Goal: Use online tool/utility: Utilize a website feature to perform a specific function

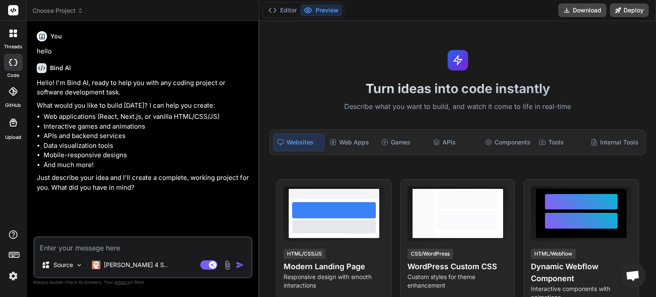
type textarea "x"
click at [111, 245] on textarea at bounding box center [143, 245] width 217 height 15
paste textarea "Lor Ipsu: DolOrsi Ametcon: Adipisc, elitsed doeiu temporin utla etdolor mag, AL…"
type textarea "Lor Ipsu: DolOrsi Ametcon: Adipisc, elitsed doeiu temporin utla etdolor mag, AL…"
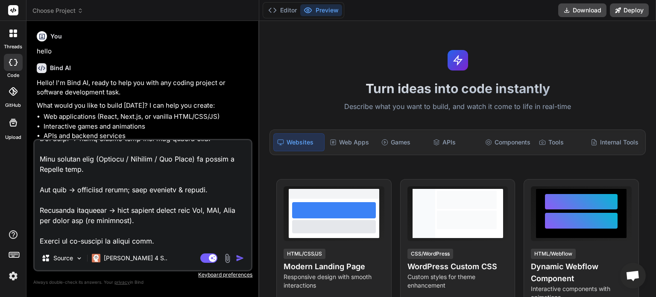
type textarea "x"
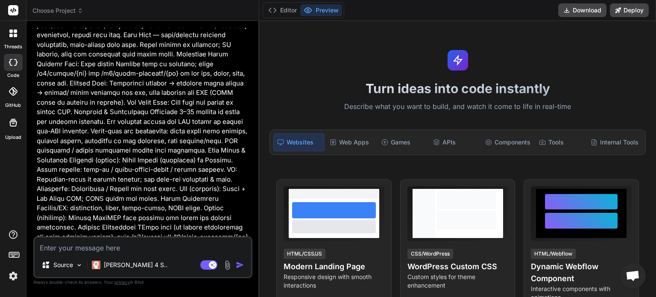
scroll to position [299, 0]
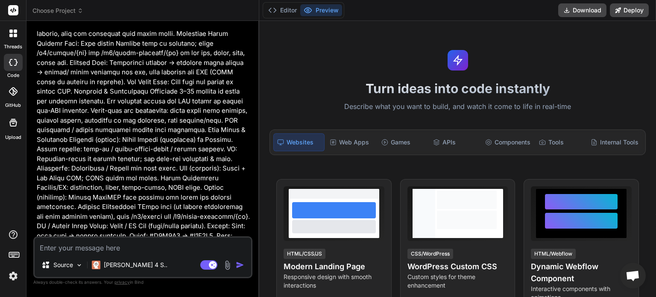
type textarea "x"
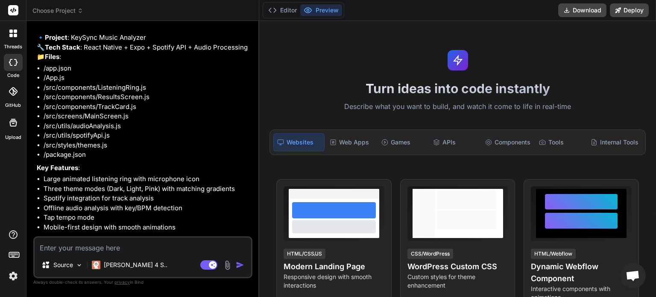
scroll to position [688, 0]
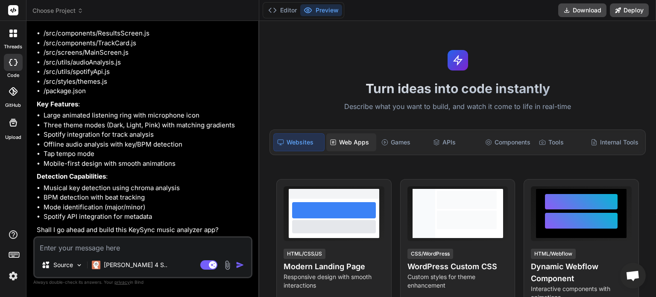
click at [356, 144] on div "Web Apps" at bounding box center [351, 142] width 50 height 18
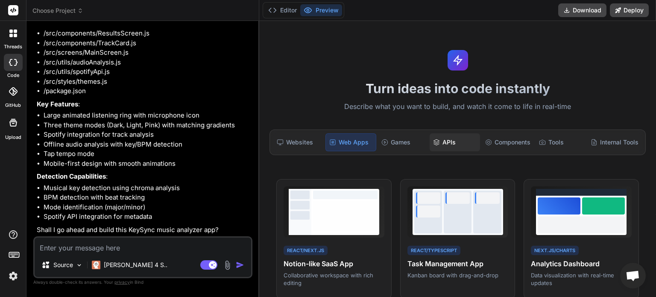
click at [433, 141] on icon at bounding box center [436, 142] width 7 height 7
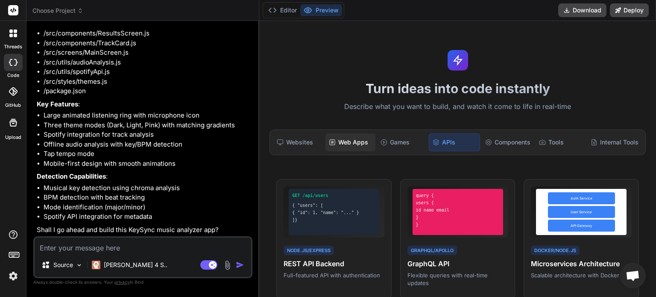
click at [353, 141] on div "Web Apps" at bounding box center [351, 142] width 50 height 18
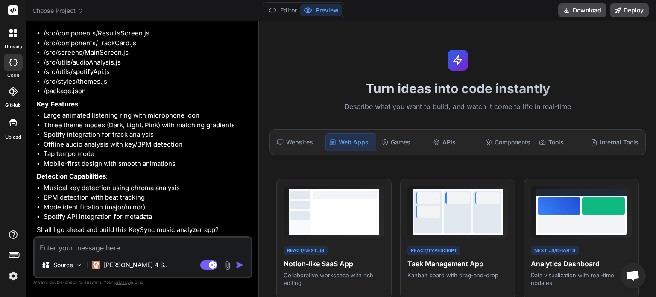
click at [148, 251] on textarea at bounding box center [143, 245] width 217 height 15
type textarea "y"
type textarea "x"
type textarea "ye"
type textarea "x"
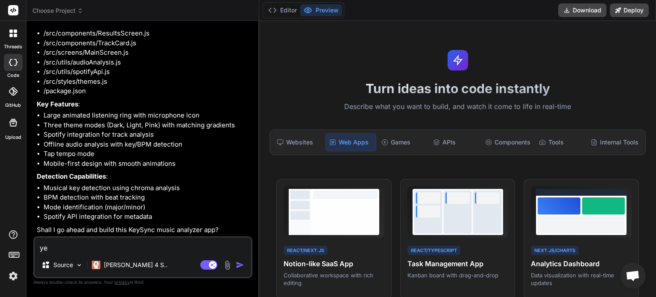
type textarea "yes"
type textarea "x"
type textarea "yes"
type textarea "x"
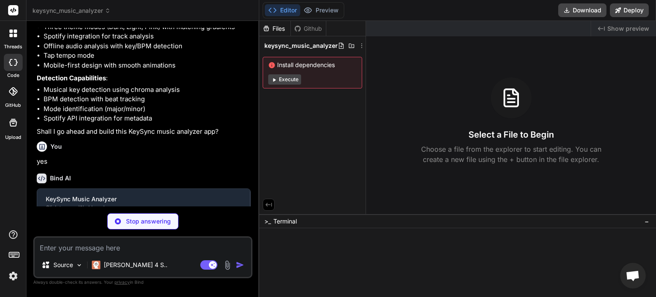
scroll to position [776, 0]
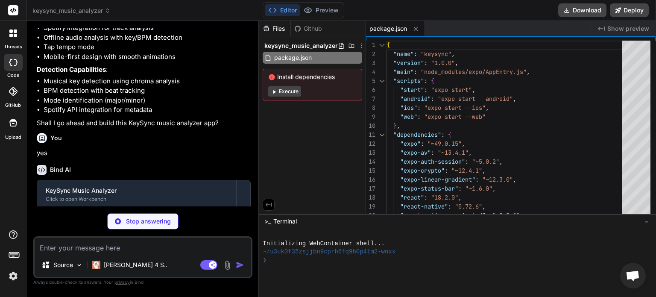
type textarea "x"
type textarea ""web": { "favicon": "./assets/favicon.png" } } }"
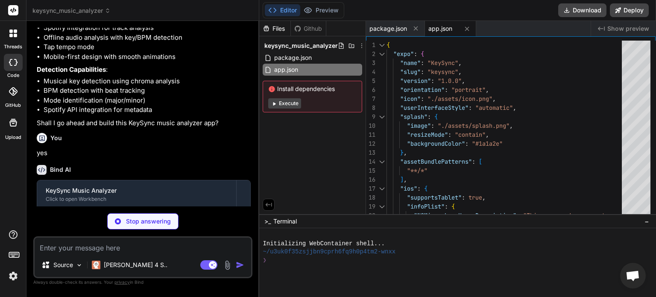
type textarea "x"
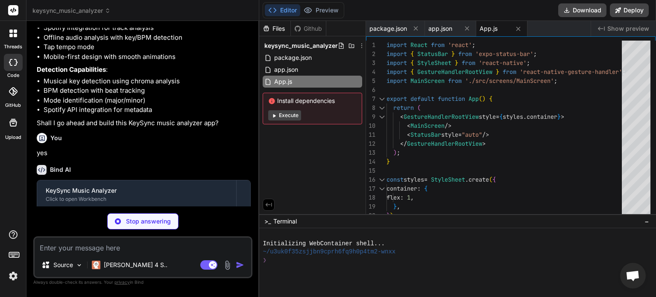
type textarea "x"
type textarea "); };"
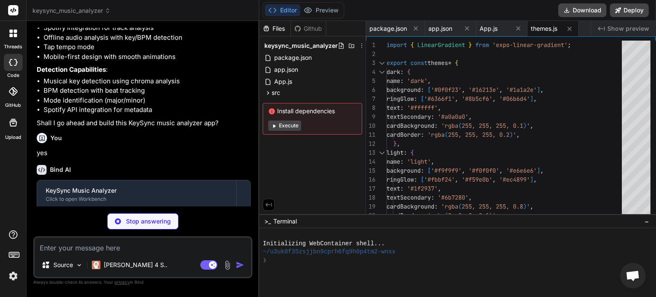
type textarea "x"
type textarea "}, }); export default ListeningRing;"
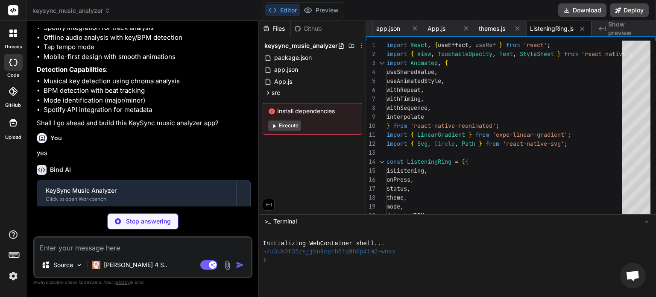
type textarea "x"
type textarea "}, actionButtonText: { fontSize: 16, fontWeight: '600', fontFamily: 'Inter', },…"
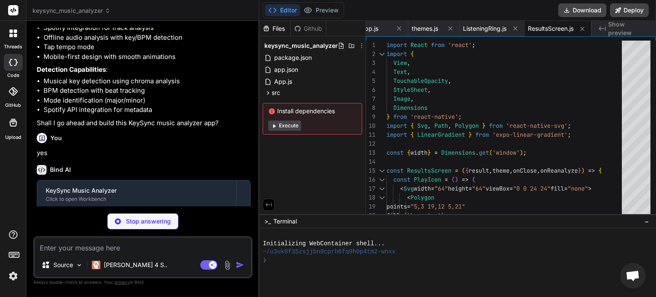
type textarea "x"
type textarea "fontWeight: '500', marginBottom: 2, }, }); export default TrackCard;"
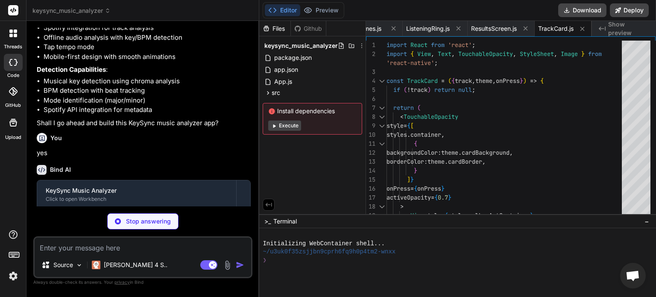
scroll to position [915, 0]
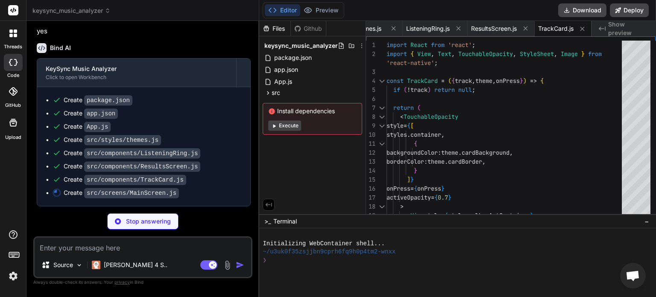
click at [286, 126] on button "Execute" at bounding box center [284, 126] width 33 height 10
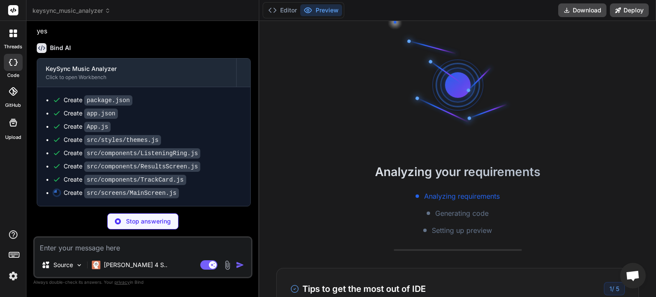
scroll to position [16, 0]
type textarea "x"
type textarea "textAlign: 'center', fontFamily: 'Inter', }, }); export default MainScreen;"
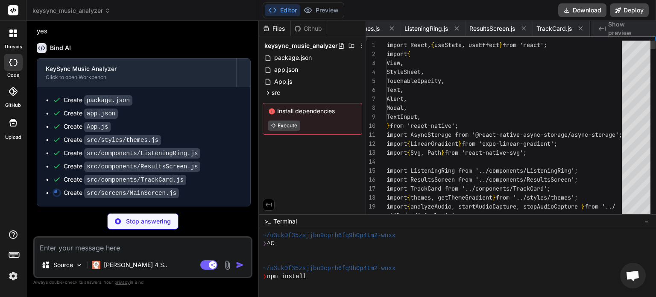
scroll to position [0, 239]
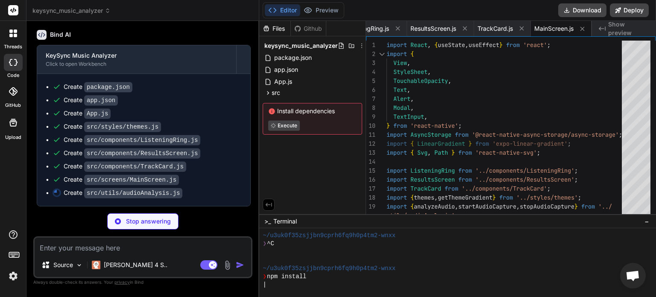
type textarea "x"
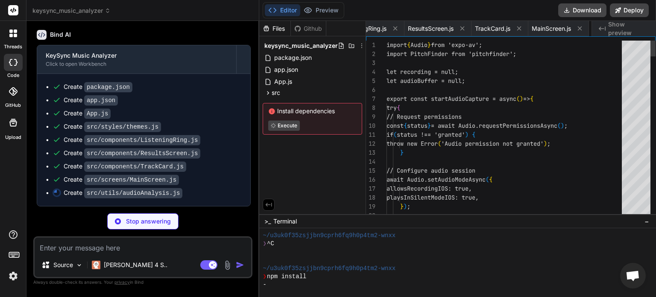
scroll to position [0, 306]
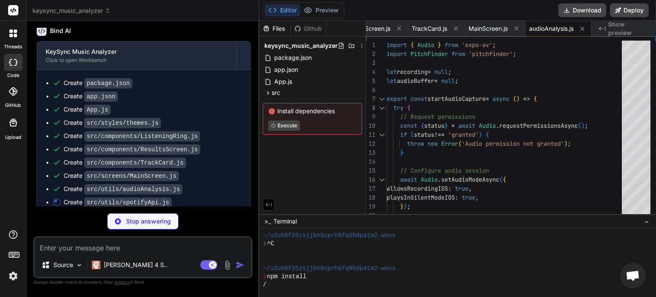
type textarea "x"
type textarea "spotify: `https://[DOMAIN_NAME]/track/${trackId}` } }; } catch (error) { consol…"
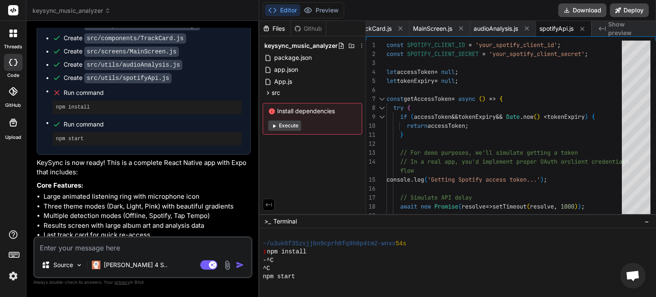
scroll to position [1041, 0]
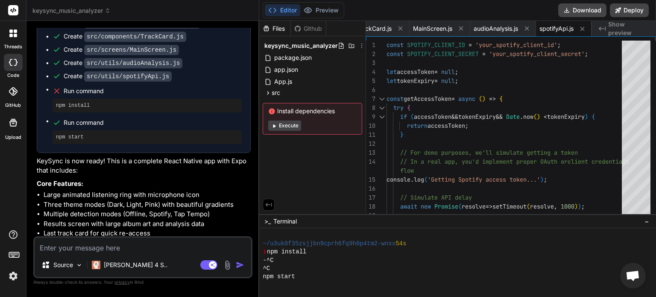
click at [286, 124] on button "Execute" at bounding box center [284, 126] width 33 height 10
type textarea "x"
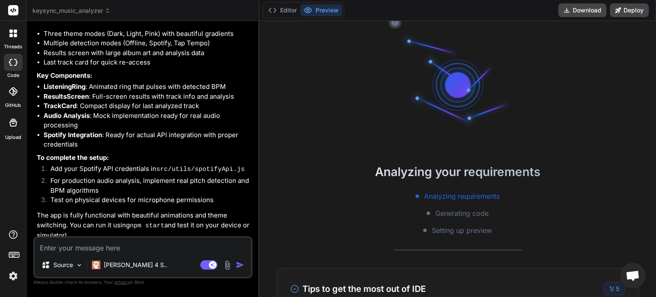
scroll to position [1234, 0]
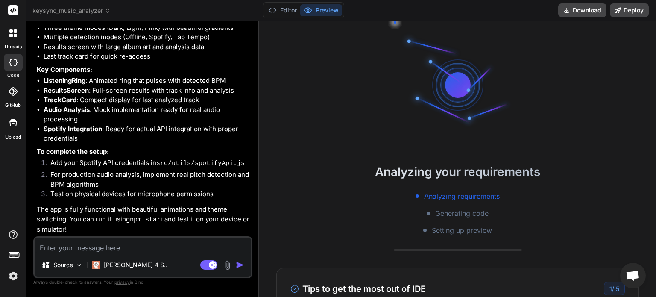
click at [90, 244] on textarea at bounding box center [143, 245] width 217 height 15
type textarea "h"
type textarea "x"
type textarea "hr"
type textarea "x"
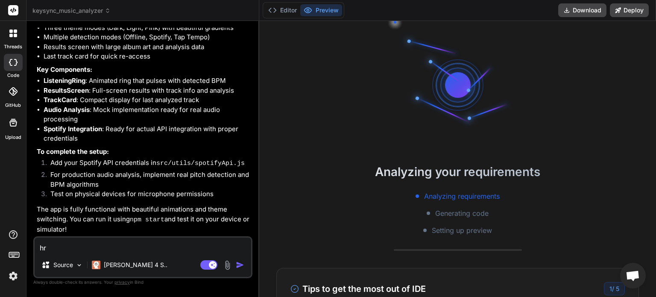
type textarea "hre"
type textarea "x"
type textarea "hr"
type textarea "x"
type textarea "h"
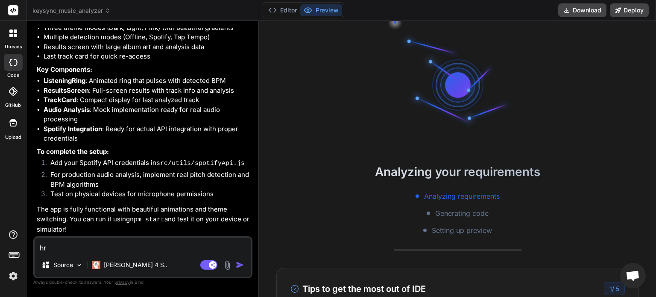
type textarea "x"
type textarea "h"
type textarea "x"
type textarea "he"
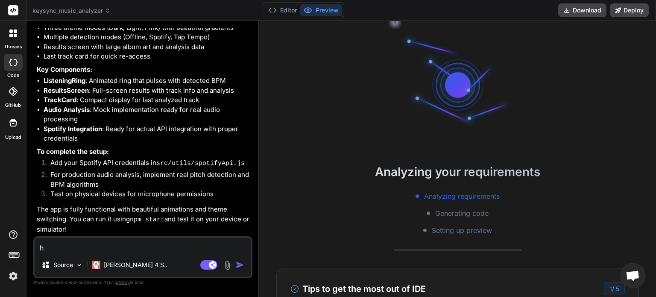
type textarea "x"
type textarea "her"
type textarea "x"
type textarea "here"
type textarea "x"
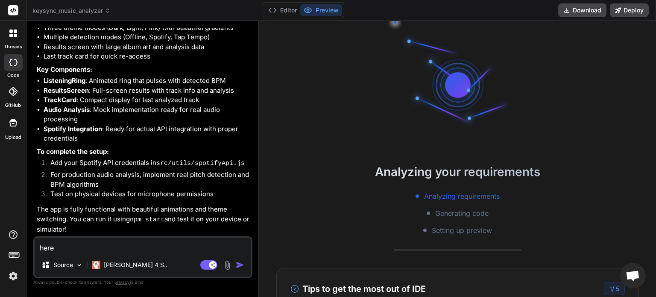
type textarea "here'"
type textarea "x"
type textarea "here's"
type textarea "x"
type textarea "here's"
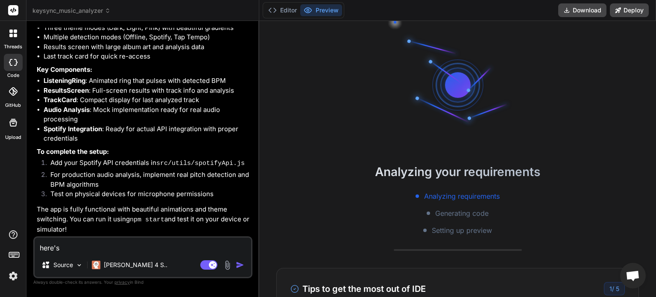
type textarea "x"
type textarea "here's m"
type textarea "x"
type textarea "here's my"
type textarea "x"
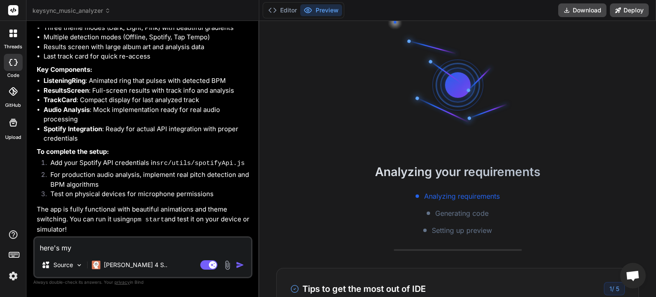
type textarea "here's my"
type textarea "x"
type textarea "here's my s"
type textarea "x"
type textarea "here's my sp"
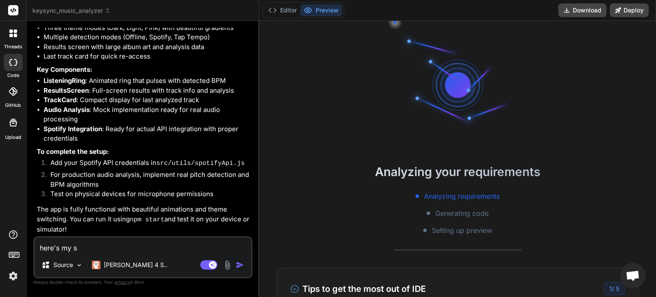
type textarea "x"
type textarea "here's my spo"
type textarea "x"
type textarea "here's my spot"
type textarea "x"
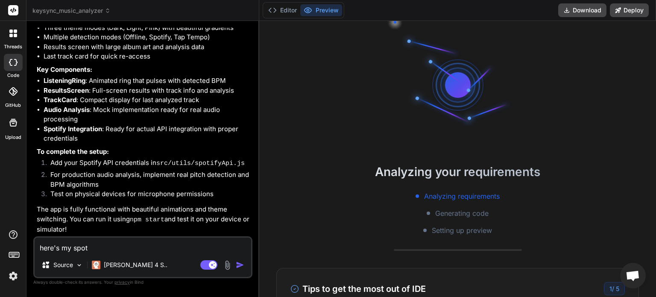
type textarea "here's my spoti"
type textarea "x"
type textarea "here's my spotif"
type textarea "x"
type textarea "here's my spotify"
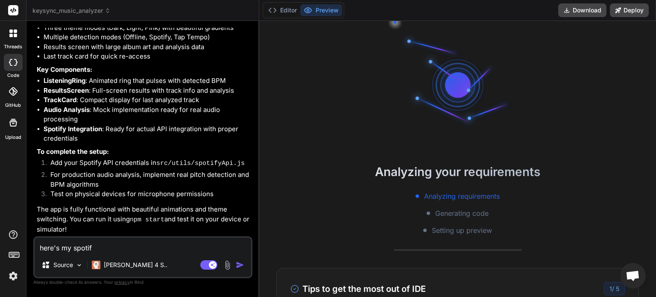
type textarea "x"
type textarea "here's my spotify"
type textarea "x"
type textarea "here's my spotify a"
type textarea "x"
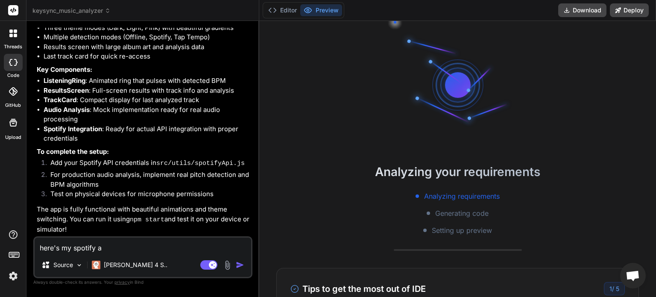
type textarea "here's my spotify ap"
type textarea "x"
type textarea "here's my spotify api"
type textarea "x"
type textarea "here's my spotify api"
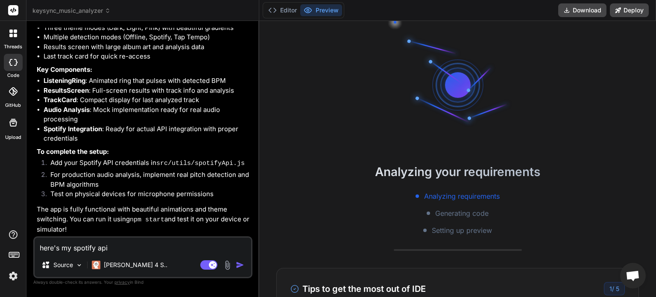
type textarea "x"
type textarea "here's my spotify api k"
type textarea "x"
type textarea "here's my spotify api ke"
type textarea "x"
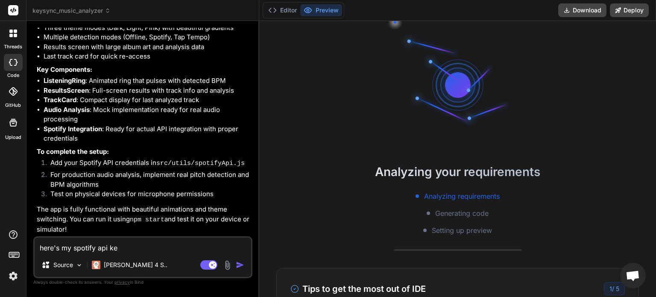
type textarea "here's my spotify api key"
type textarea "x"
type textarea "here's my spotify api key"
type textarea "x"
type textarea "here's my spotify api key :"
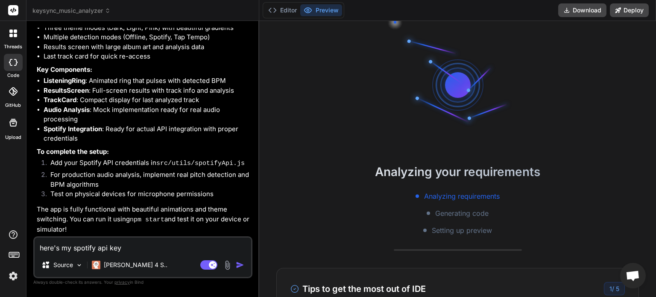
type textarea "x"
type textarea "here's my spotify api key :"
type textarea "x"
paste textarea "285a34d1ede8496ba7c12090bd37e3a5"
type textarea "here's my spotify api key : 285a34d1ede8496ba7c12090bd37e3a5"
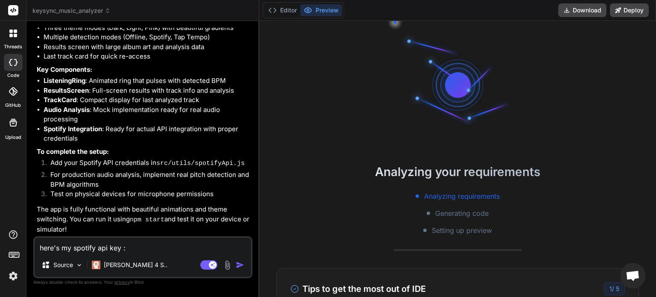
type textarea "x"
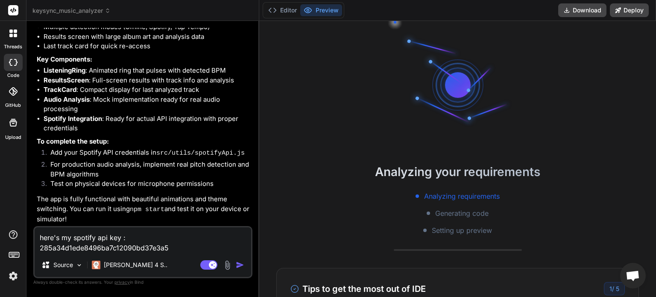
type textarea "here's my spotify api key : 285a34d1ede8496ba7c12090bd37e3a5"
type textarea "x"
type textarea "here's my spotify api key : 285a34d1ede8496ba7c12090bd37e3a5"
type textarea "x"
type textarea "here's my spotify api key : 285a34d1ede8496ba7c12090bd37e3a5"
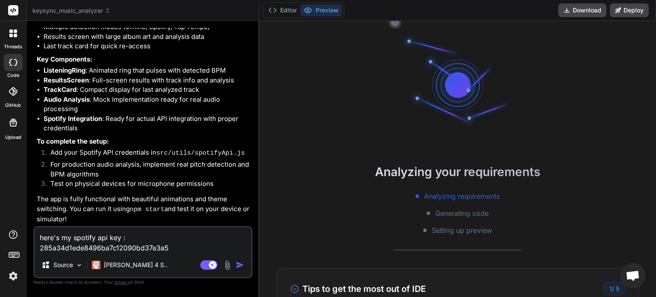
type textarea "x"
type textarea "here's my spotify api key : 285a34d1ede8496ba7c12090bd37e3a5 ,"
type textarea "x"
type textarea "here's my spotify api key : 285a34d1ede8496ba7c12090bd37e3a5 ,"
type textarea "x"
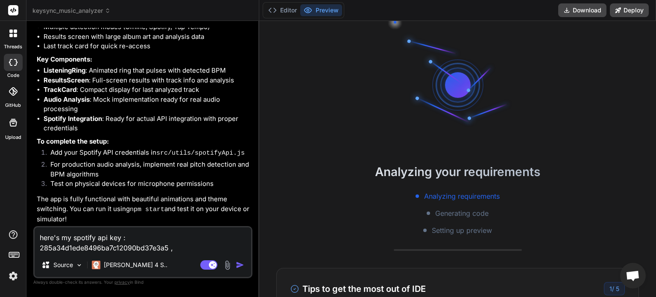
type textarea "here's my spotify api key : 285a34d1ede8496ba7c12090bd37e3a5 ,"
type textarea "x"
type textarea "here's my spotify api key : 285a34d1ede8496ba7c12090bd37e3a5 , c"
type textarea "x"
type textarea "here's my spotify api key : 285a34d1ede8496ba7c12090bd37e3a5 , ca"
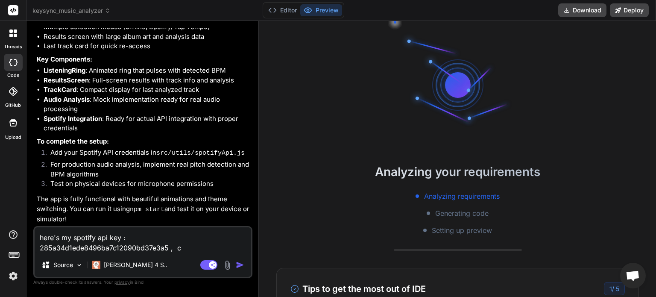
type textarea "x"
type textarea "here's my spotify api key : 285a34d1ede8496ba7c12090bd37e3a5 , can"
type textarea "x"
type textarea "here's my spotify api key : 285a34d1ede8496ba7c12090bd37e3a5 , can"
type textarea "x"
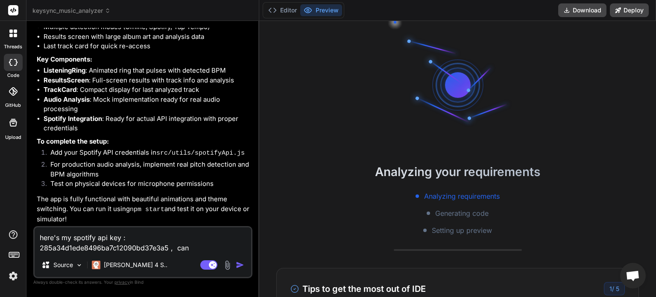
type textarea "here's my spotify api key : 285a34d1ede8496ba7c12090bd37e3a5 , can y"
type textarea "x"
type textarea "here's my spotify api key : 285a34d1ede8496ba7c12090bd37e3a5 , can yo"
type textarea "x"
type textarea "here's my spotify api key : 285a34d1ede8496ba7c12090bd37e3a5 , can you"
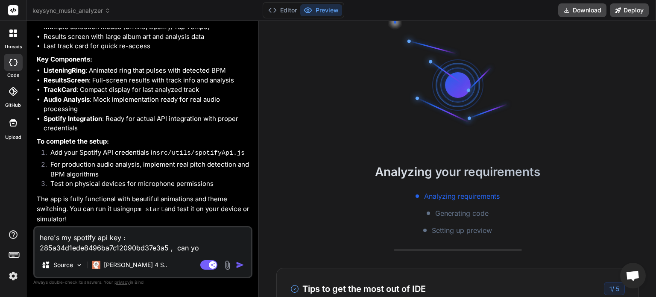
type textarea "x"
drag, startPoint x: 100, startPoint y: 187, endPoint x: 85, endPoint y: 185, distance: 14.6
click at [85, 179] on li "For production audio analysis, implement real pitch detection and BPM algorithms" at bounding box center [147, 169] width 207 height 19
click at [72, 179] on li "For production audio analysis, implement real pitch detection and BPM algorithms" at bounding box center [147, 169] width 207 height 19
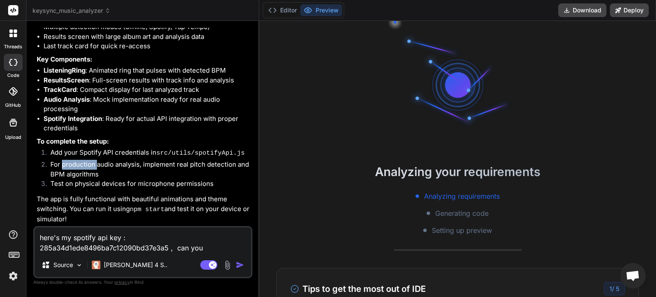
click at [50, 176] on li "For production audio analysis, implement real pitch detection and BPM algorithms" at bounding box center [147, 169] width 207 height 19
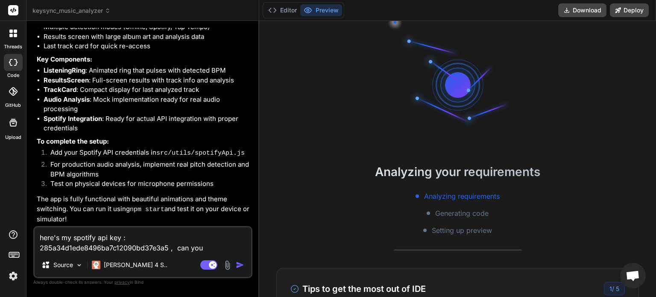
click at [208, 248] on textarea "here's my spotify api key : 285a34d1ede8496ba7c12090bd37e3a5 , can you" at bounding box center [143, 240] width 217 height 26
type textarea "here's my spotify api key : 285a34d1ede8496ba7c12090bd37e3a5 , can you"
type textarea "x"
type textarea "here's my spotify api key : 285a34d1ede8496ba7c12090bd37e3a5 , can you d"
type textarea "x"
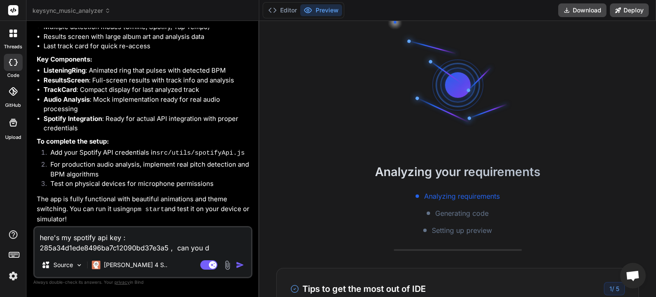
type textarea "here's my spotify api key : 285a34d1ede8496ba7c12090bd37e3a5 , can you do"
type textarea "x"
type textarea "here's my spotify api key : 285a34d1ede8496ba7c12090bd37e3a5 , can you do"
type textarea "x"
type textarea "here's my spotify api key : 285a34d1ede8496ba7c12090bd37e3a5 , can you do y"
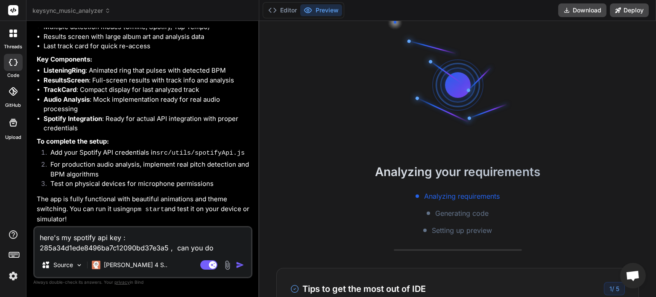
type textarea "x"
type textarea "here's my spotify api key : 285a34d1ede8496ba7c12090bd37e3a5 , can you do"
type textarea "x"
type textarea "here's my spotify api key : 285a34d1ede8496ba7c12090bd37e3a5 , can you do t"
type textarea "x"
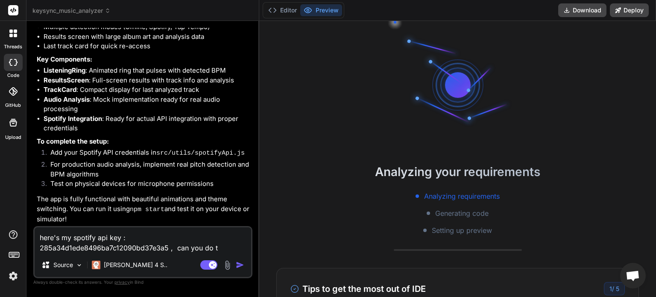
type textarea "here's my spotify api key : 285a34d1ede8496ba7c12090bd37e3a5 , can you do th"
type textarea "x"
type textarea "here's my spotify api key : 285a34d1ede8496ba7c12090bd37e3a5 , can you do tho"
type textarea "x"
type textarea "here's my spotify api key : 285a34d1ede8496ba7c12090bd37e3a5 , can you do th"
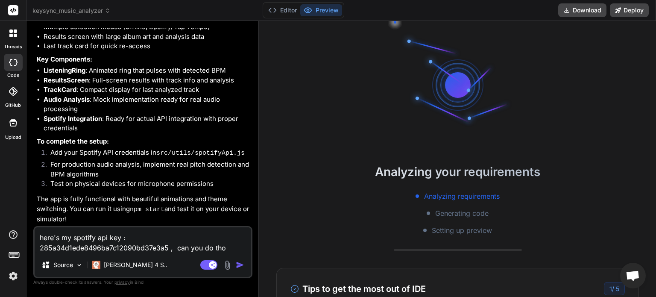
type textarea "x"
type textarea "here's my spotify api key : 285a34d1ede8496ba7c12090bd37e3a5 , can you do thi"
type textarea "x"
type textarea "here's my spotify api key : 285a34d1ede8496ba7c12090bd37e3a5 , can you do this"
type textarea "x"
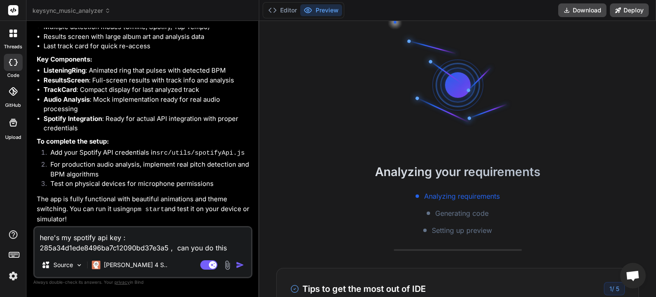
type textarea "here's my spotify api key : 285a34d1ede8496ba7c12090bd37e3a5 , can you do this"
type textarea "x"
type textarea "here's my spotify api key : 285a34d1ede8496ba7c12090bd37e3a5 , can you do this y"
type textarea "x"
type textarea "here's my spotify api key : 285a34d1ede8496ba7c12090bd37e3a5 , can you do this …"
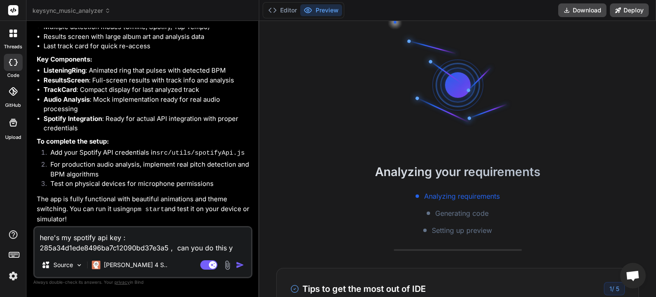
type textarea "x"
type textarea "here's my spotify api key : 285a34d1ede8496ba7c12090bd37e3a5 , can you do this …"
type textarea "x"
type textarea "here's my spotify api key : 285a34d1ede8496ba7c12090bd37e3a5 , can you do this …"
type textarea "x"
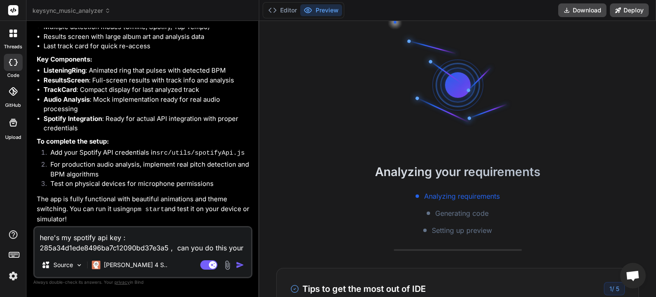
type textarea "here's my spotify api key : 285a34d1ede8496ba7c12090bd37e3a5 , can you do this …"
type textarea "x"
type textarea "here's my spotify api key : 285a34d1ede8496ba7c12090bd37e3a5 , can you do this …"
type textarea "x"
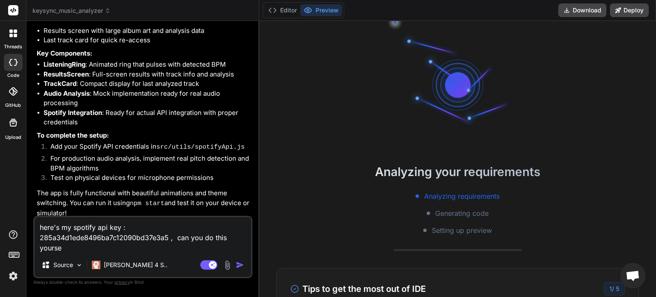
type textarea "here's my spotify api key : 285a34d1ede8496ba7c12090bd37e3a5 , can you do this …"
type textarea "x"
type textarea "here's my spotify api key : 285a34d1ede8496ba7c12090bd37e3a5 , can you do this …"
type textarea "x"
type textarea "here's my spotify api key : 285a34d1ede8496ba7c12090bd37e3a5 , can you do this …"
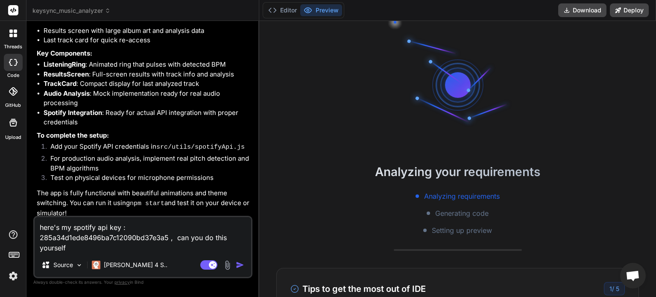
type textarea "x"
type textarea "here's my spotify api key : 285a34d1ede8496ba7c12090bd37e3a5 , can you do this …"
type textarea "x"
type textarea "here's my spotify api key : 285a34d1ede8496ba7c12090bd37e3a5 , can you do this …"
type textarea "x"
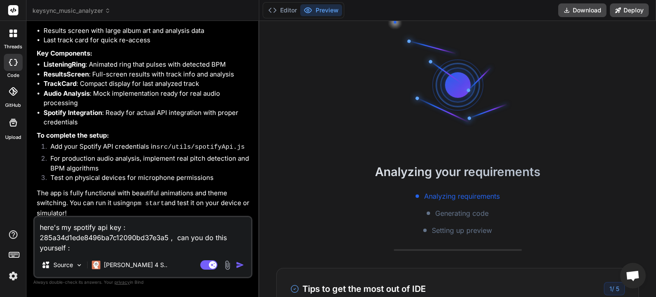
paste textarea "For production audio analysis, implement real pitch detection and BPM algorithms"
type textarea "here's my spotify api key : 285a34d1ede8496ba7c12090bd37e3a5 , can you do this …"
type textarea "x"
type textarea "here's my spotify api key : 285a34d1ede8496ba7c12090bd37e3a5 , can you do this …"
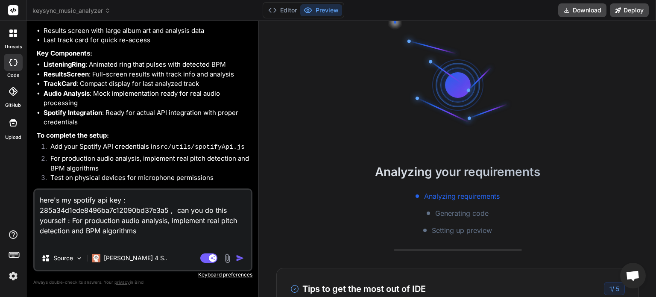
type textarea "x"
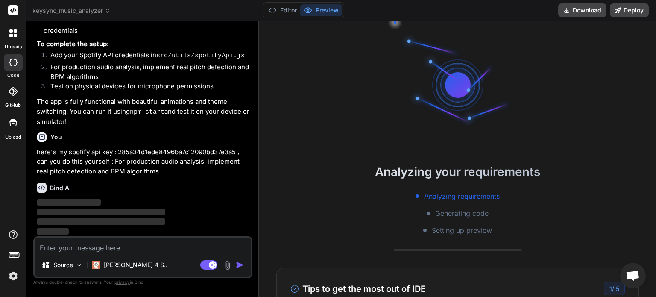
scroll to position [1342, 0]
click at [316, 12] on button "Preview" at bounding box center [321, 10] width 42 height 12
click at [289, 10] on button "Editor" at bounding box center [282, 10] width 35 height 12
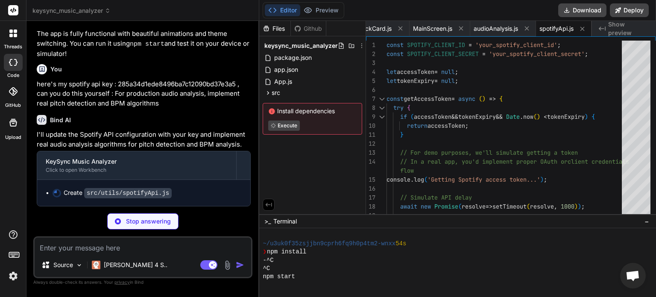
scroll to position [1410, 0]
type textarea "x"
type textarea "} };"
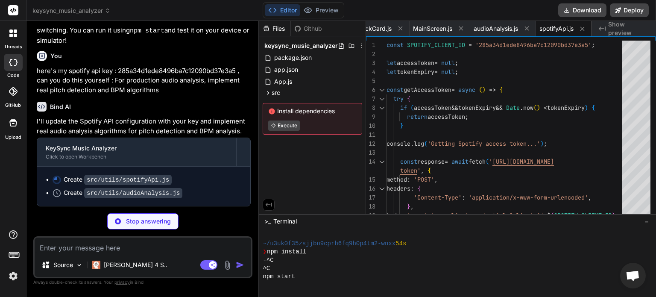
scroll to position [1423, 0]
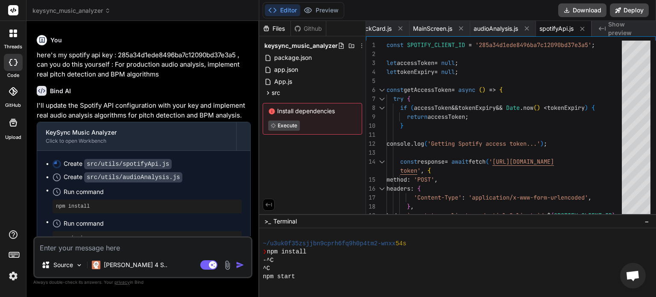
type textarea "x"
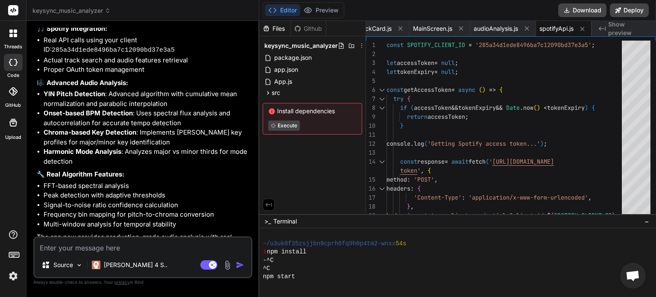
scroll to position [1730, 0]
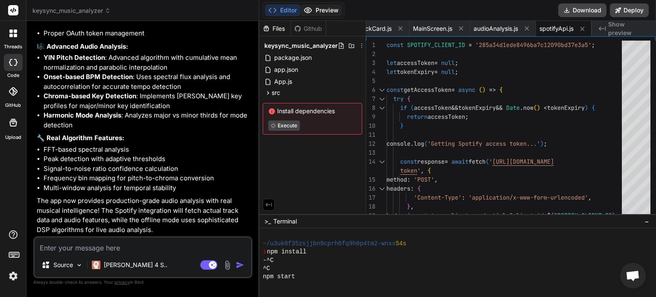
click at [323, 13] on button "Preview" at bounding box center [321, 10] width 42 height 12
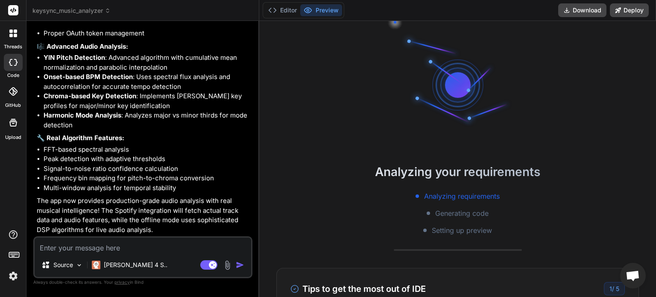
click at [140, 242] on textarea at bounding box center [143, 245] width 217 height 15
type textarea "t"
type textarea "x"
type textarea "th"
type textarea "x"
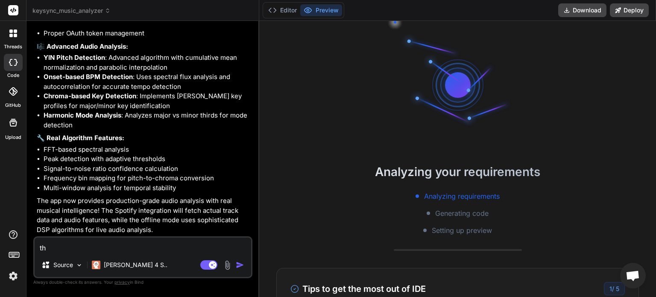
type textarea "the"
type textarea "x"
type textarea "the"
type textarea "x"
type textarea "the p"
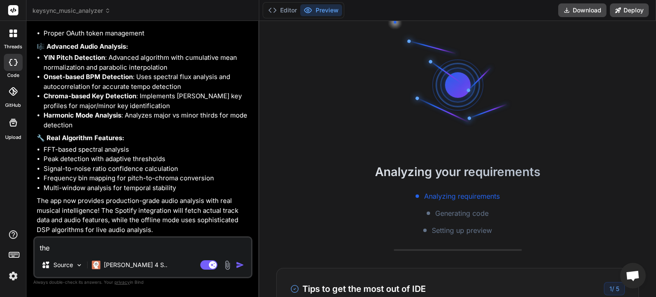
type textarea "x"
type textarea "the pr"
type textarea "x"
type textarea "the pre"
type textarea "x"
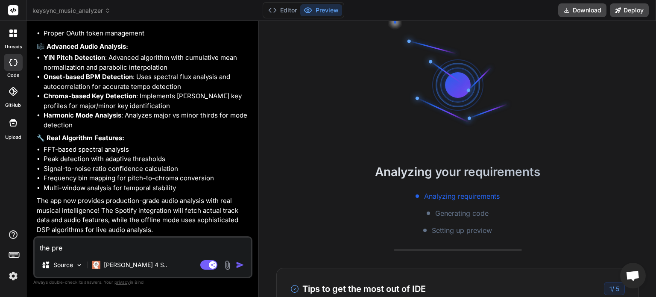
type textarea "the prev"
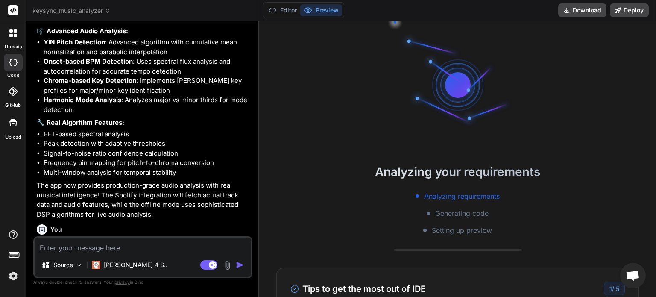
scroll to position [1819, 0]
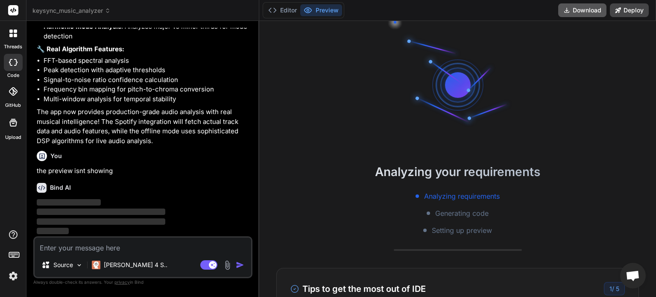
click at [579, 13] on button "Download" at bounding box center [583, 10] width 48 height 14
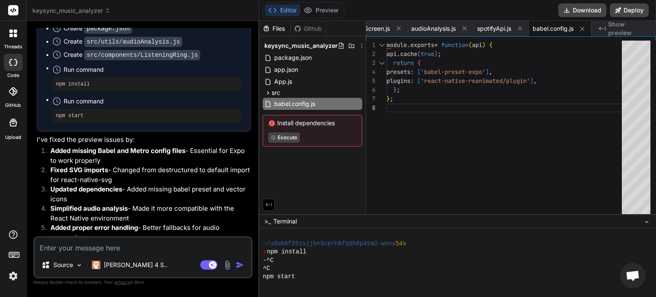
scroll to position [2152, 0]
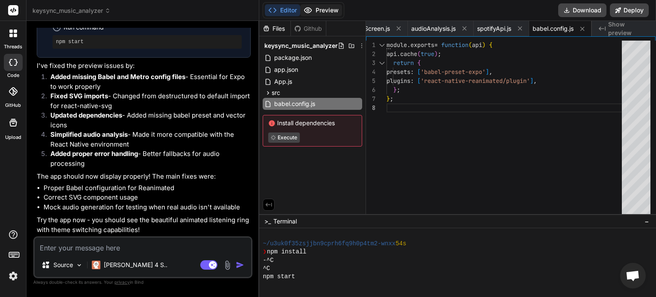
click at [325, 11] on button "Preview" at bounding box center [321, 10] width 42 height 12
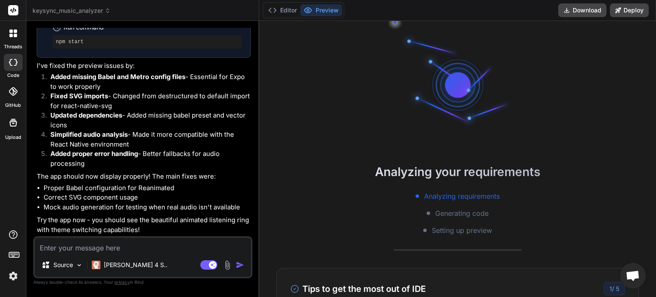
click at [144, 249] on textarea at bounding box center [143, 245] width 217 height 15
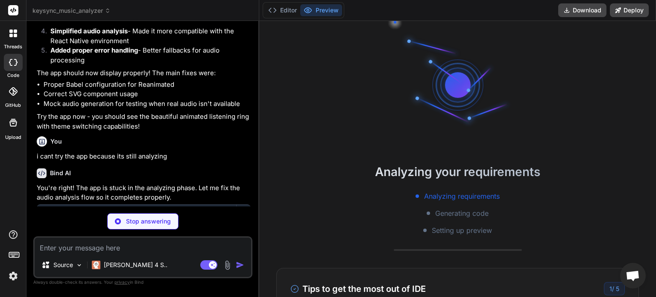
scroll to position [2308, 0]
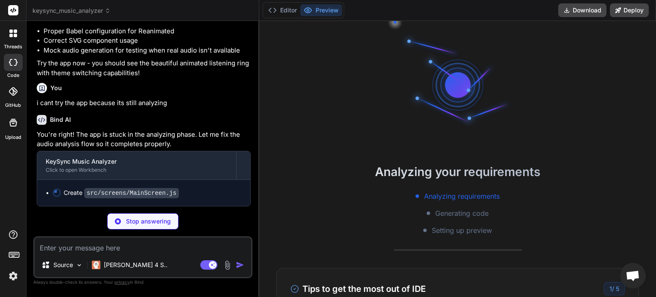
click at [191, 137] on p "You're right! The app is stuck in the analyzing phase. Let me fix the audio ana…" at bounding box center [144, 139] width 214 height 19
click at [148, 138] on p "You're right! The app is stuck in the analyzing phase. Let me fix the audio ana…" at bounding box center [144, 139] width 214 height 19
